Goal: Navigation & Orientation: Find specific page/section

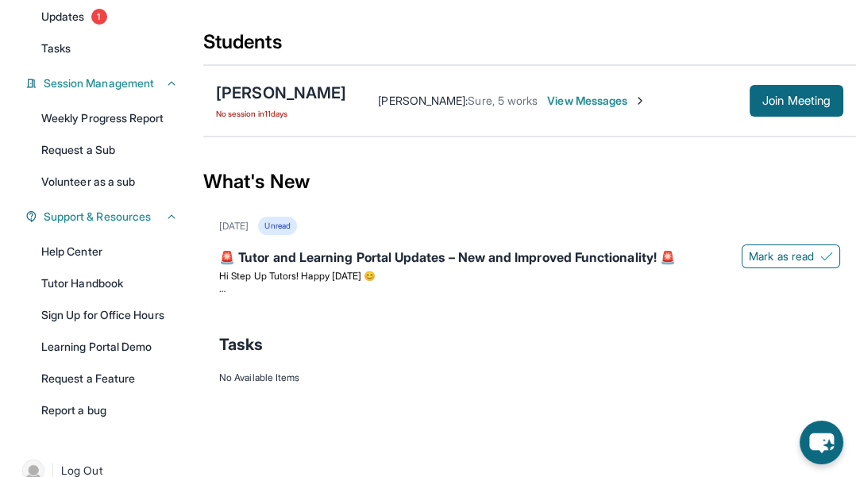
scroll to position [233, 0]
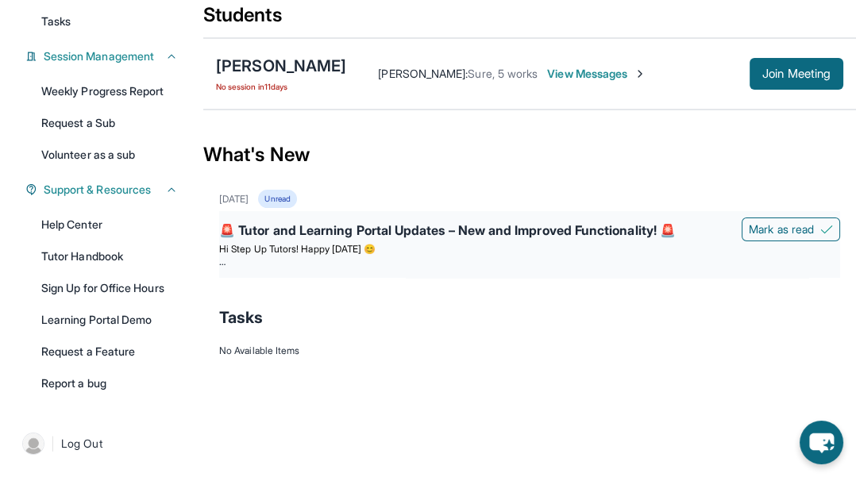
click at [585, 243] on div "🚨 Tutor and Learning Portal Updates – New and Improved Functionality! 🚨" at bounding box center [529, 232] width 621 height 22
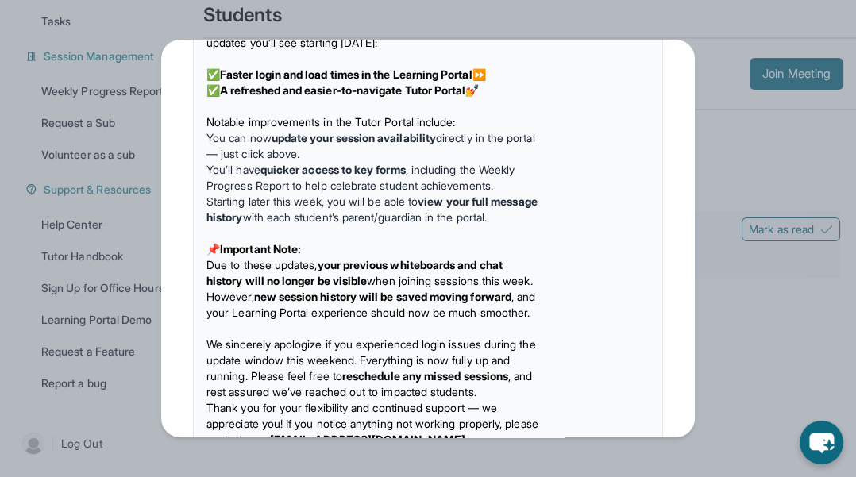
scroll to position [1620, 0]
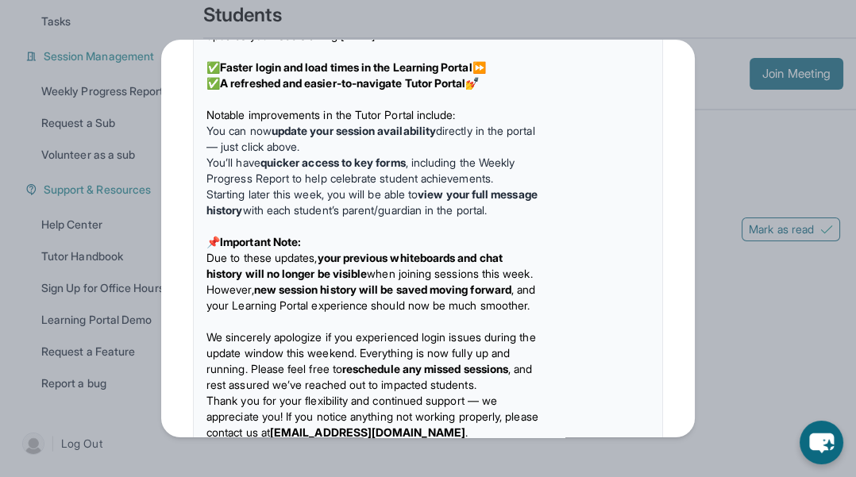
click at [718, 309] on div "Updates [DATE] Happy [DATE]! Happy [DATE] from Step-Up Tutoring! If you're sche…" at bounding box center [428, 238] width 856 height 477
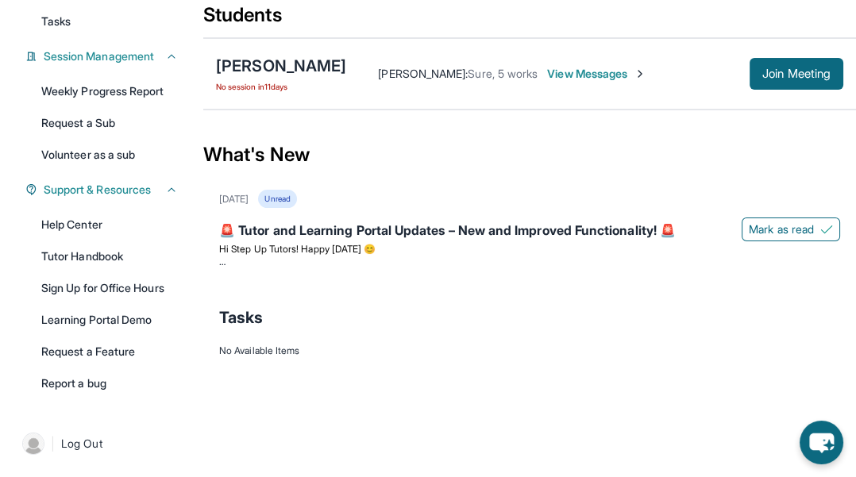
click at [251, 357] on div "No Available Items" at bounding box center [529, 351] width 621 height 13
click at [399, 345] on div "Tasks" at bounding box center [529, 318] width 621 height 54
click at [617, 243] on div "🚨 Tutor and Learning Portal Updates – New and Improved Functionality! 🚨" at bounding box center [529, 232] width 621 height 22
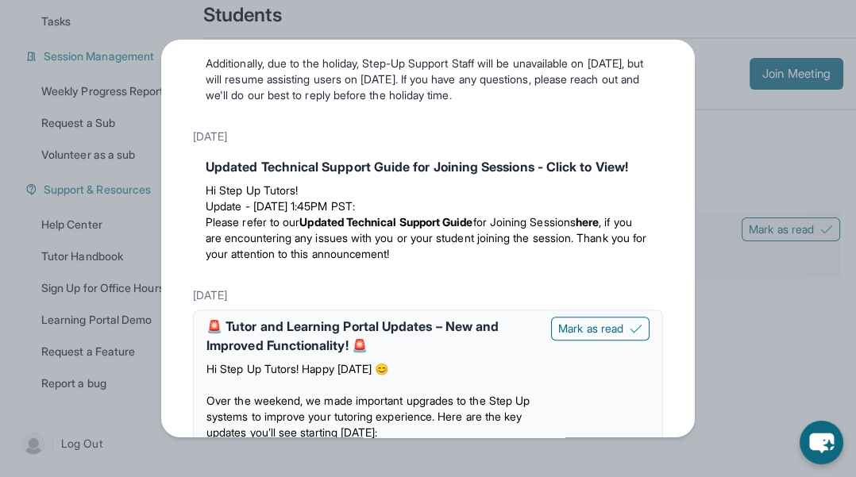
scroll to position [1223, 0]
click at [605, 341] on button "Mark as read" at bounding box center [600, 329] width 98 height 24
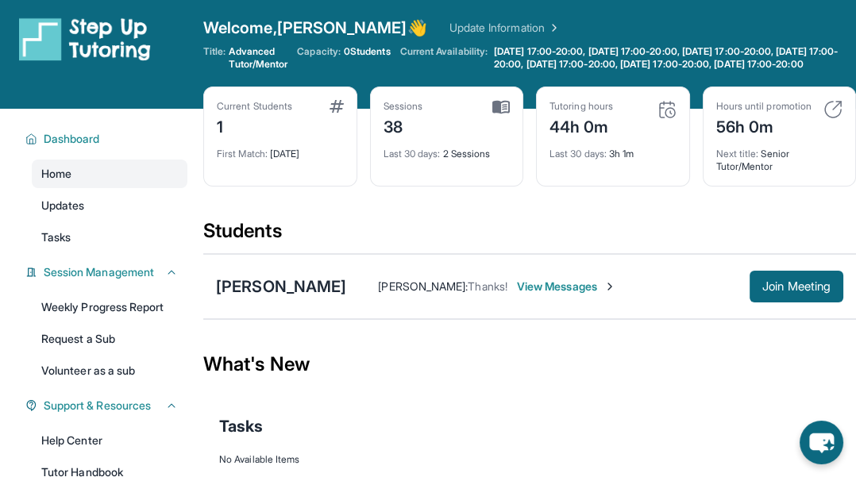
scroll to position [3, 0]
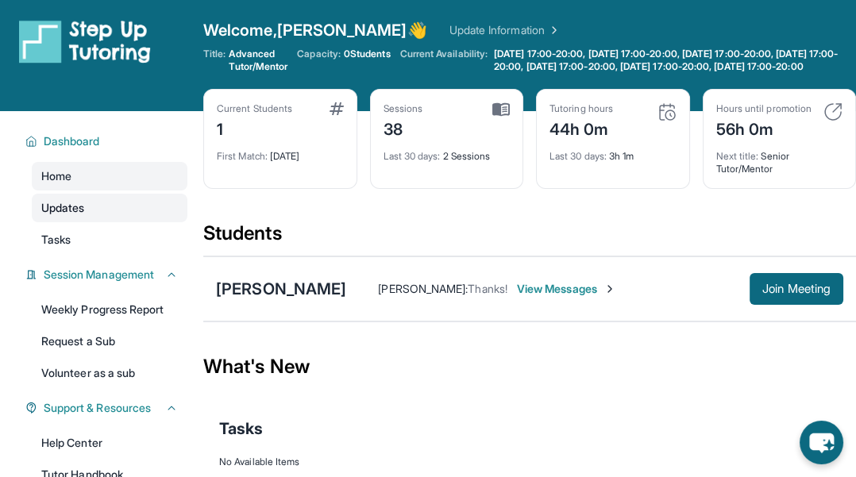
click at [57, 216] on span "Updates" at bounding box center [63, 208] width 44 height 16
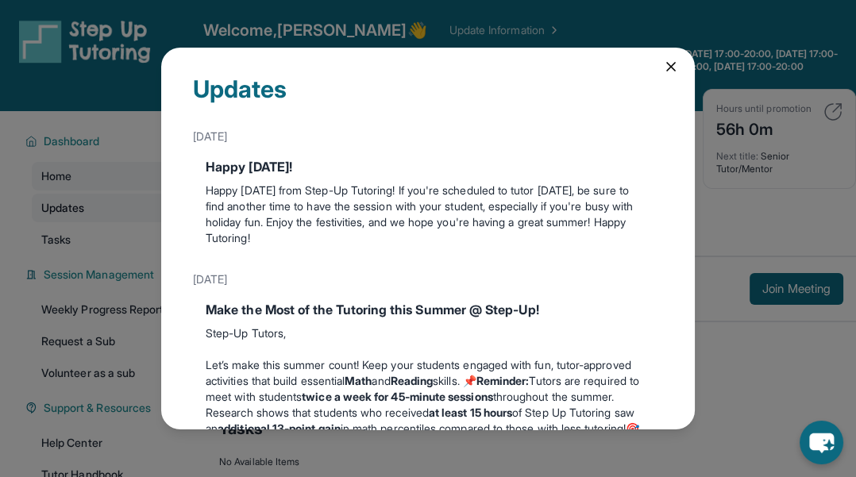
scroll to position [0, 0]
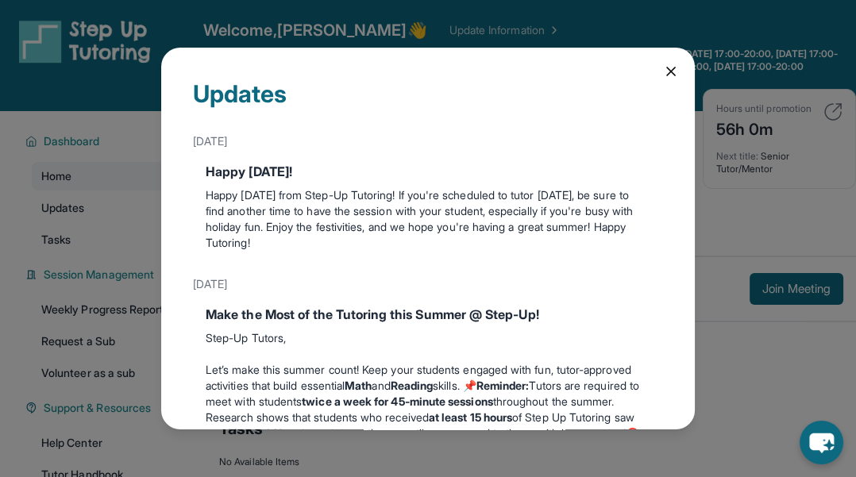
click at [667, 70] on icon at bounding box center [671, 72] width 16 height 16
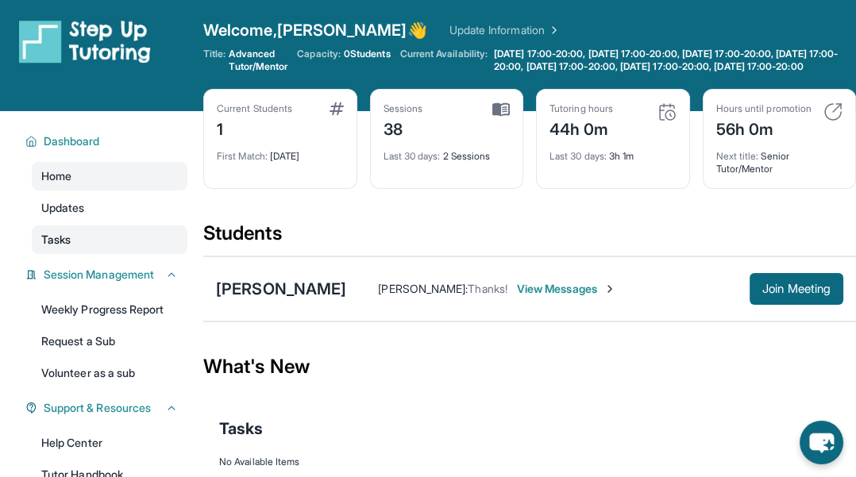
click at [62, 248] on span "Tasks" at bounding box center [55, 240] width 29 height 16
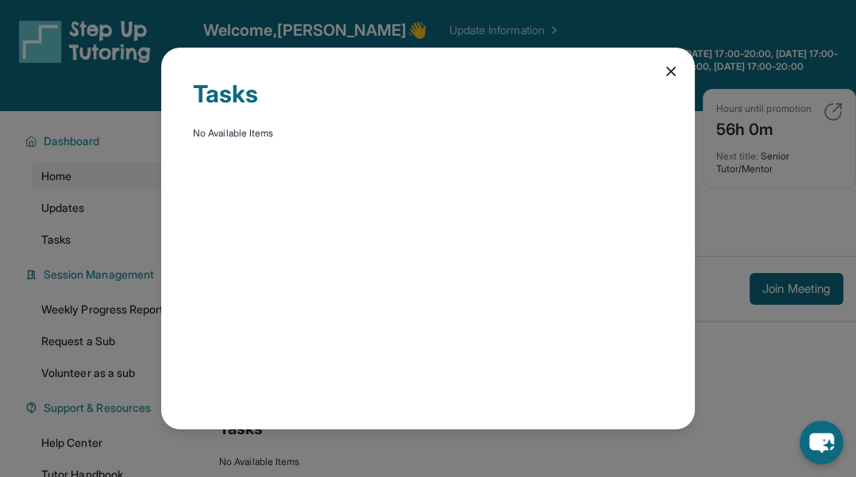
click at [671, 72] on icon at bounding box center [671, 71] width 8 height 8
